Goal: Navigation & Orientation: Find specific page/section

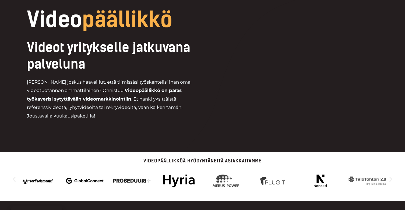
click at [124, 181] on img "4 / 14" at bounding box center [132, 181] width 38 height 19
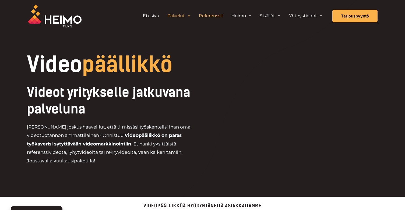
click at [209, 16] on link "Referenssit" at bounding box center [211, 16] width 33 height 11
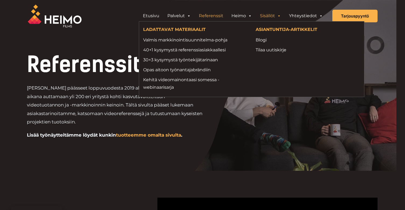
click at [270, 16] on link "Sisällöt" at bounding box center [270, 16] width 29 height 11
